Goal: Use online tool/utility: Use online tool/utility

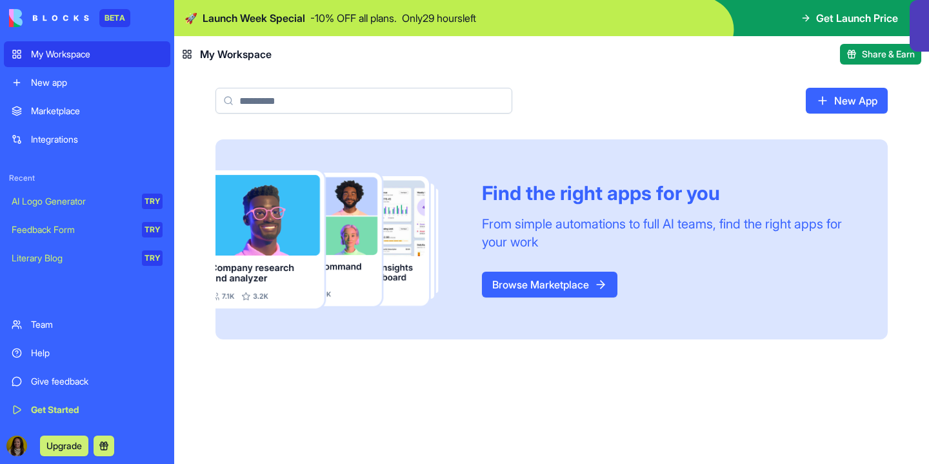
click at [108, 211] on link "AI Logo Generator TRY" at bounding box center [87, 201] width 166 height 26
